Goal: Navigation & Orientation: Find specific page/section

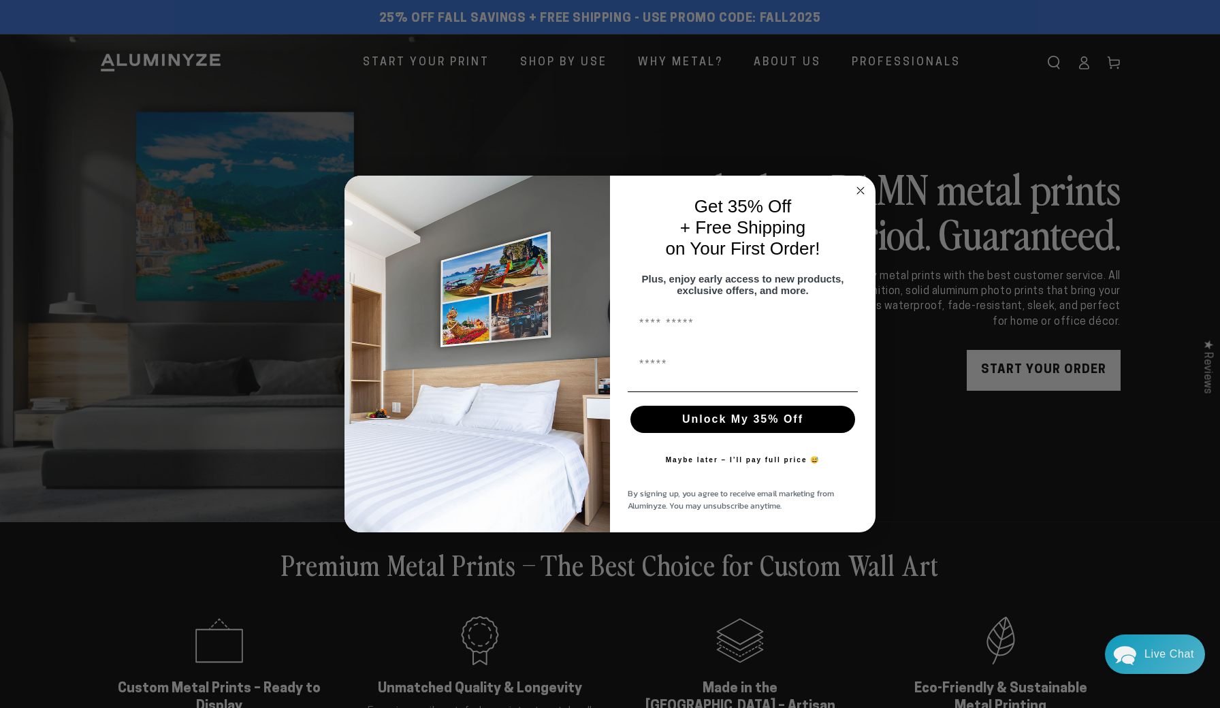
click at [864, 188] on circle "Close dialog" at bounding box center [861, 191] width 16 height 16
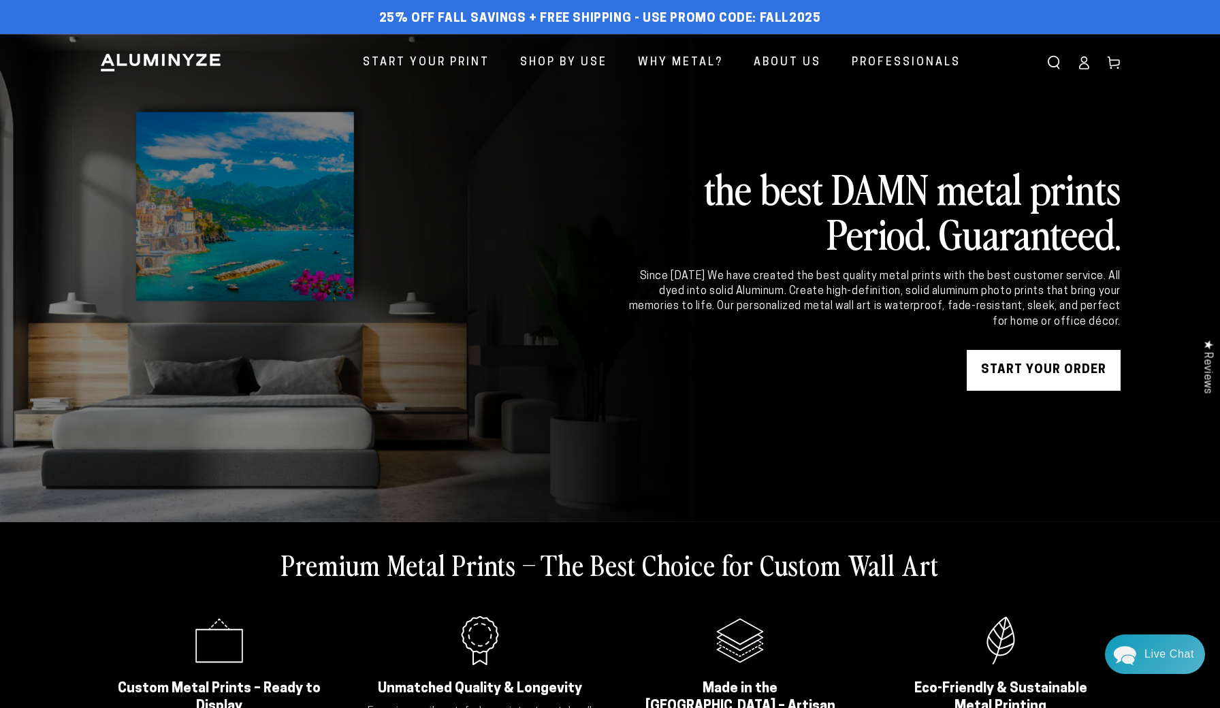
click at [1080, 74] on link "Log in" at bounding box center [1084, 63] width 30 height 30
click at [1111, 64] on use at bounding box center [1114, 63] width 12 height 12
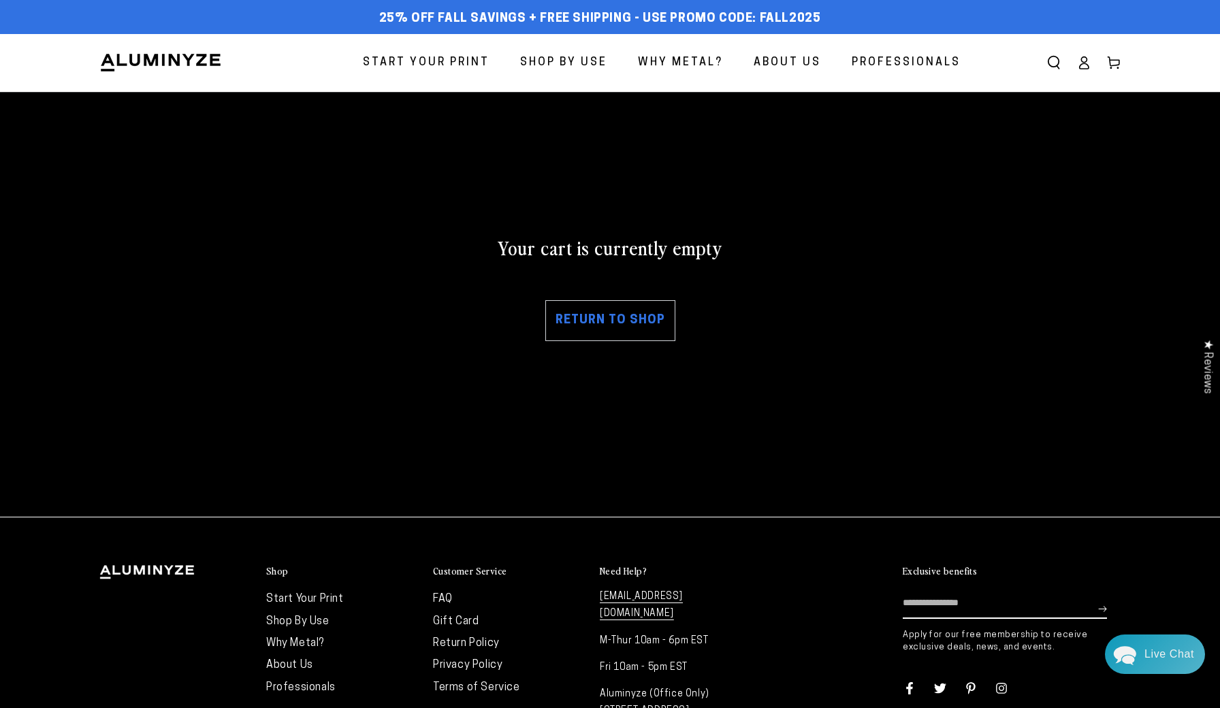
click at [1095, 67] on link "Log in" at bounding box center [1084, 63] width 30 height 30
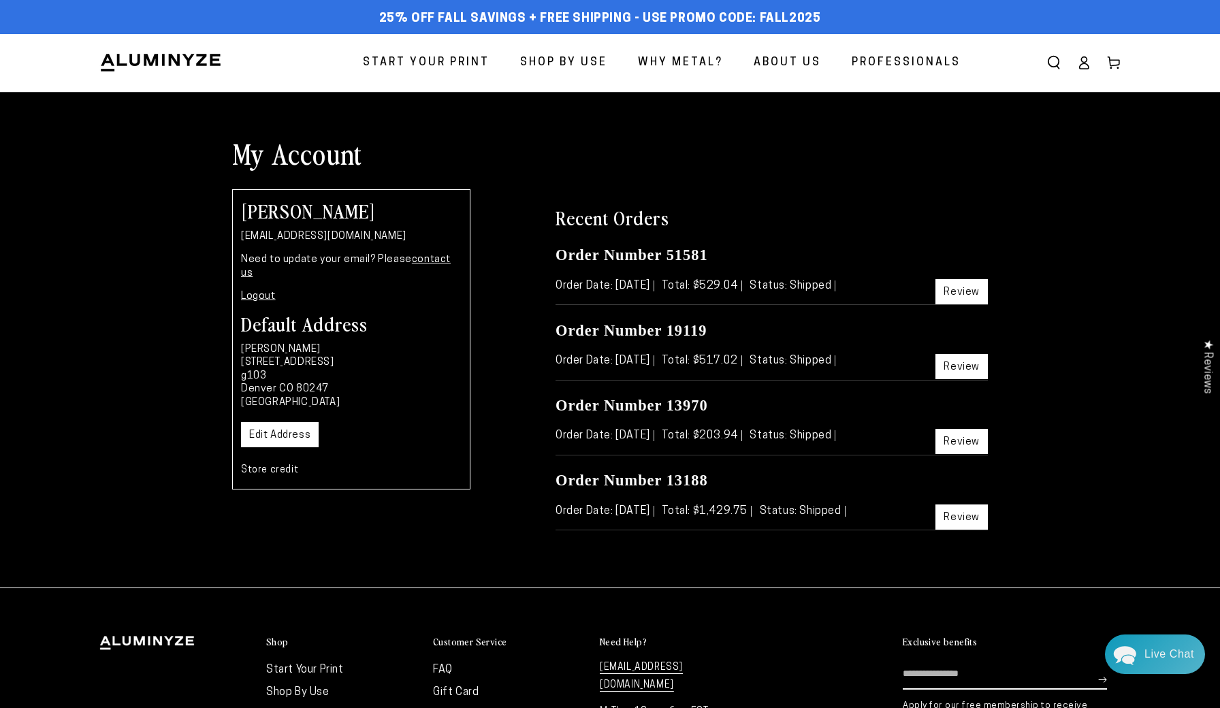
click at [1084, 63] on ellipse at bounding box center [1083, 59] width 5 height 5
click at [1078, 52] on link "Account" at bounding box center [1084, 63] width 30 height 30
click at [723, 1] on div "25% off FALL Savings + Free Shipping - Use Promo Code: FALL2025 25% OFF - Code:…" at bounding box center [610, 17] width 1220 height 34
